Goal: Check status: Check status

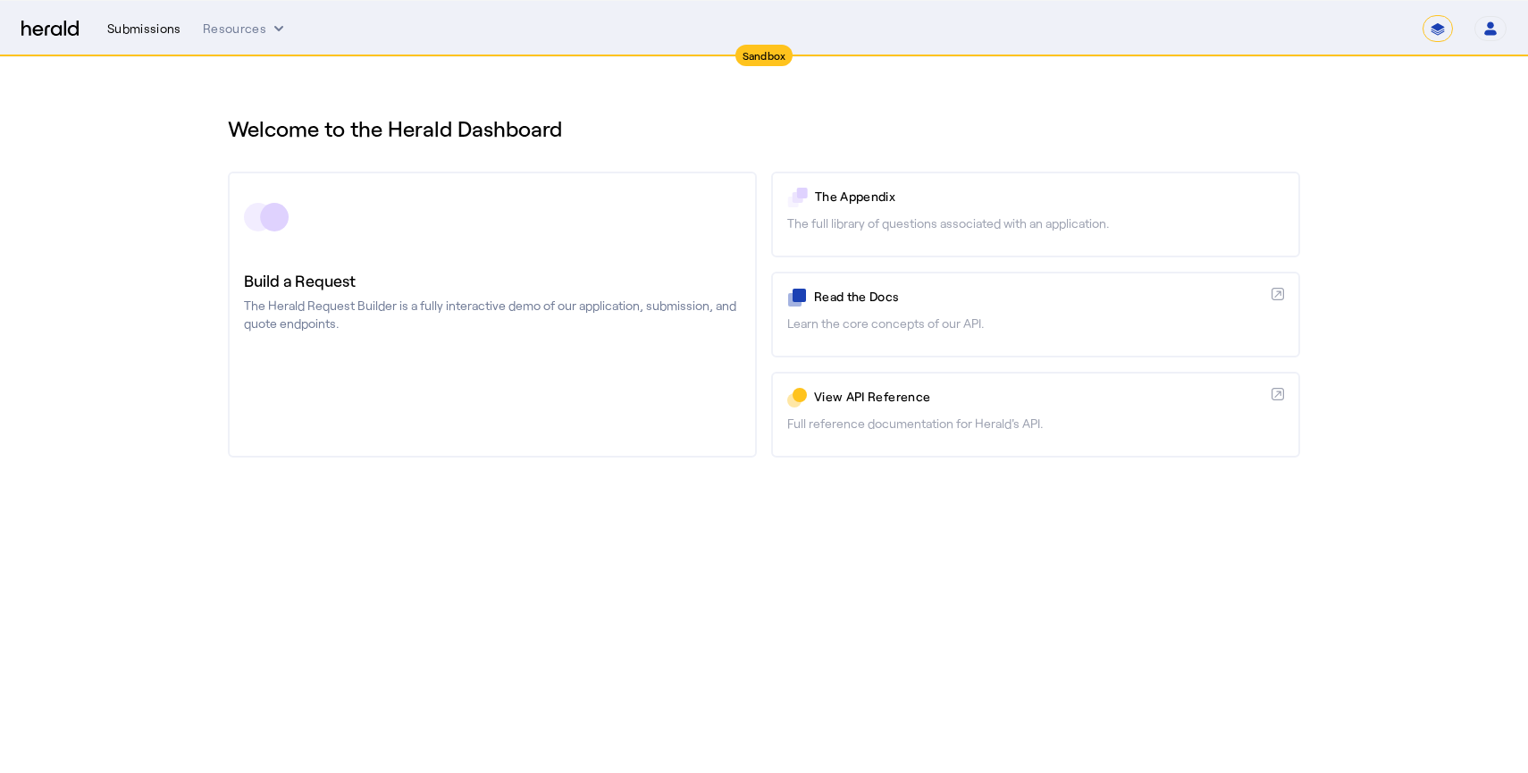
click at [166, 29] on div "Submissions" at bounding box center [144, 29] width 74 height 18
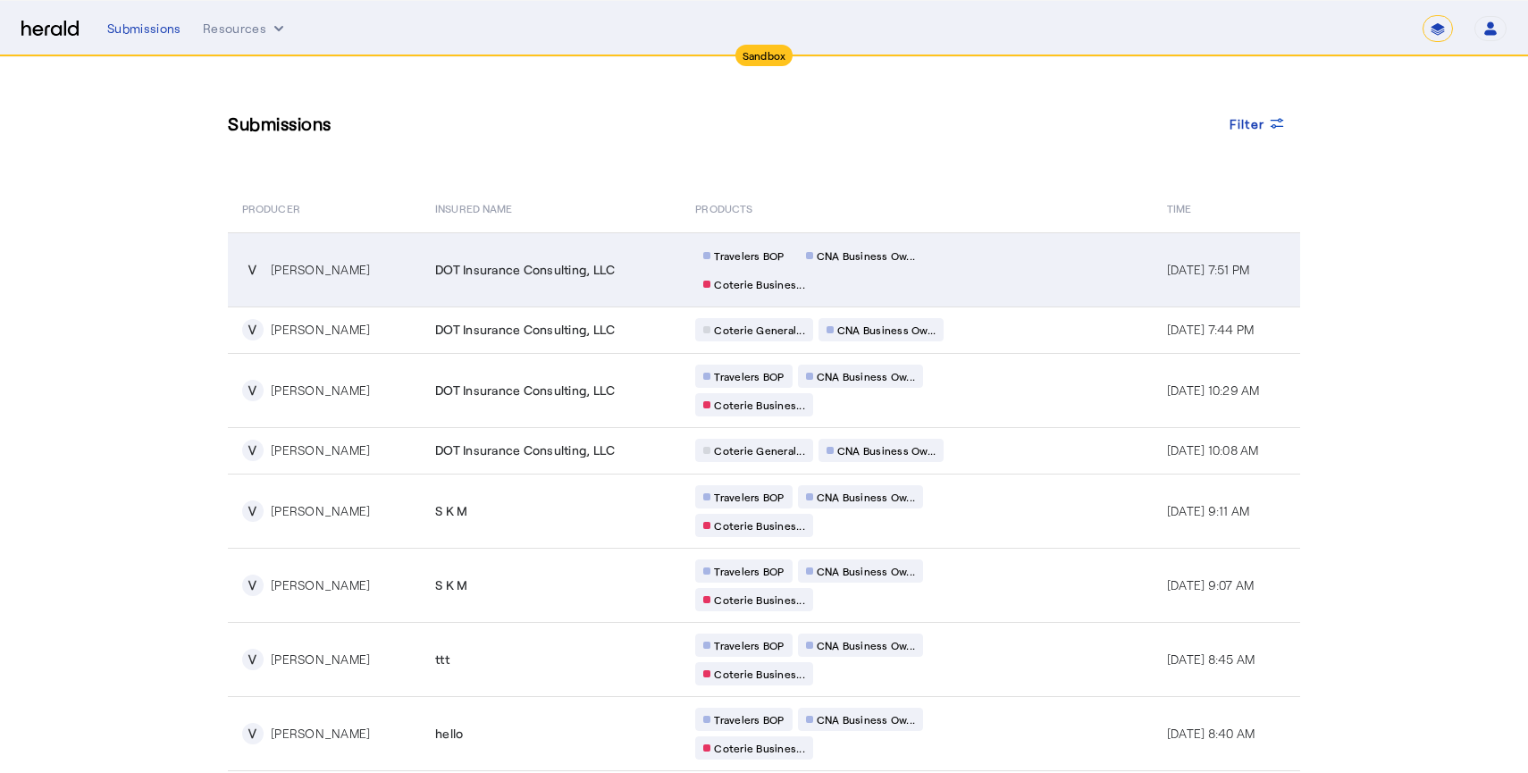
click at [1021, 273] on td "Travelers BOP CNA Business Ow... Coterie Busines..." at bounding box center [916, 269] width 471 height 74
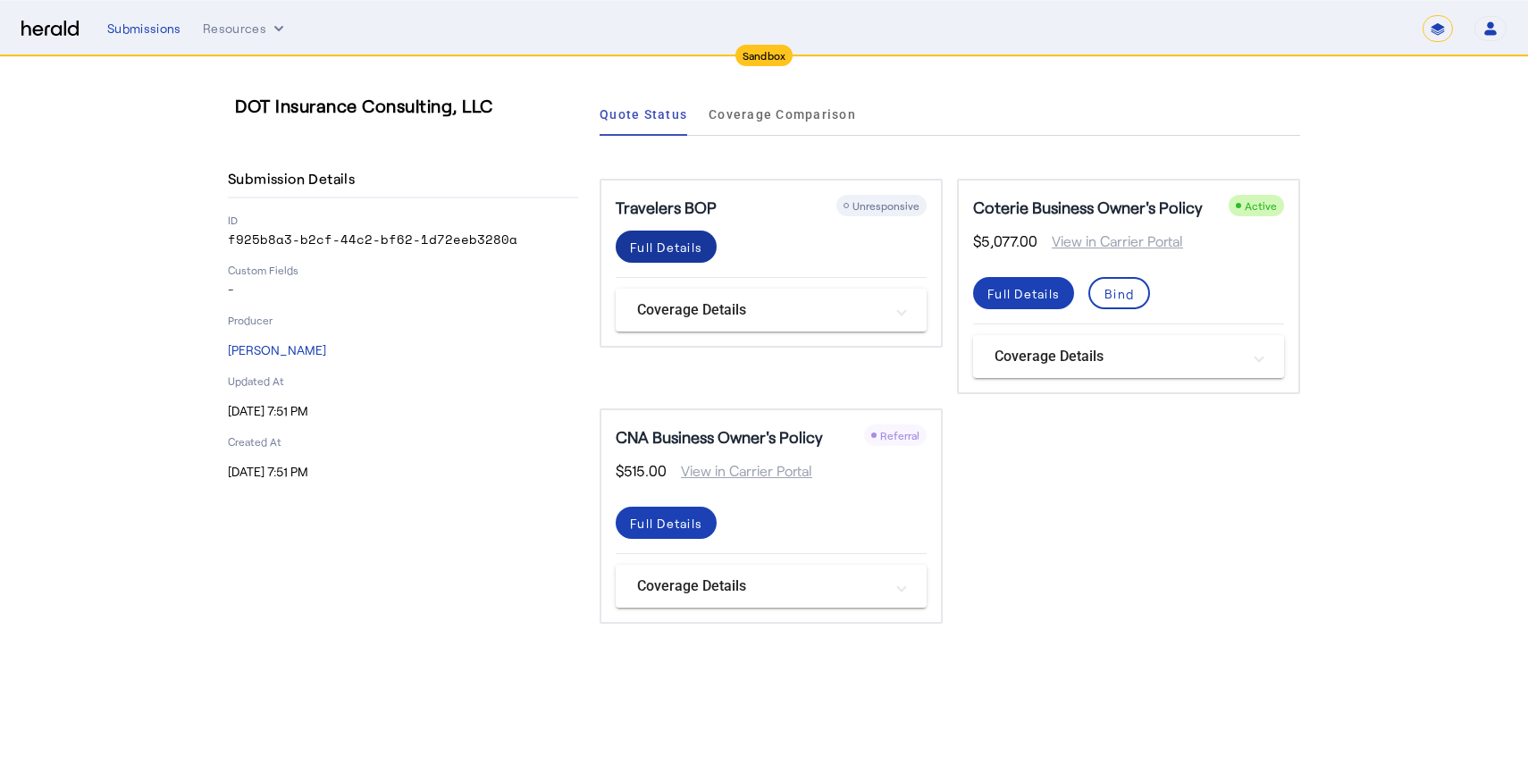
click at [697, 251] on div "Full Details" at bounding box center [666, 247] width 72 height 19
